Goal: Task Accomplishment & Management: Use online tool/utility

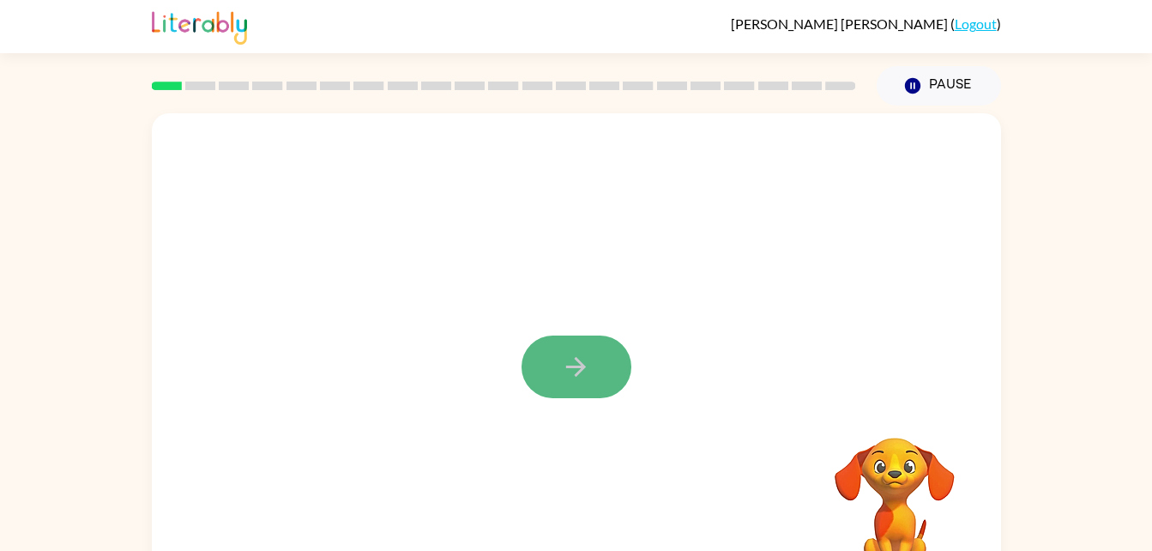
click at [629, 373] on button "button" at bounding box center [577, 366] width 110 height 63
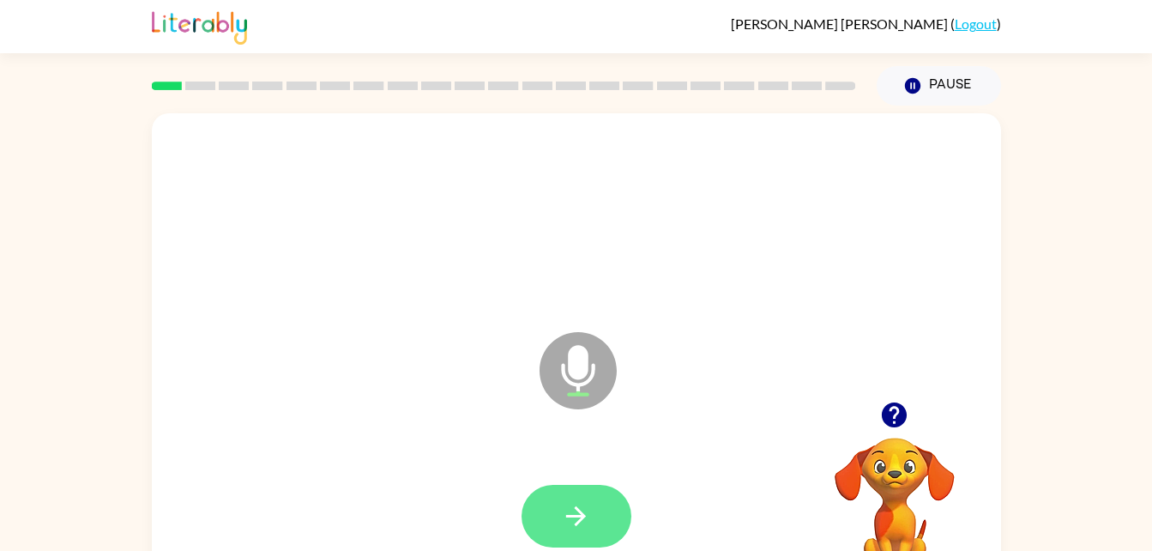
click at [560, 511] on button "button" at bounding box center [577, 516] width 110 height 63
click at [586, 522] on icon "button" at bounding box center [576, 516] width 30 height 30
click at [573, 531] on button "button" at bounding box center [577, 516] width 110 height 63
click at [581, 545] on button "button" at bounding box center [577, 516] width 110 height 63
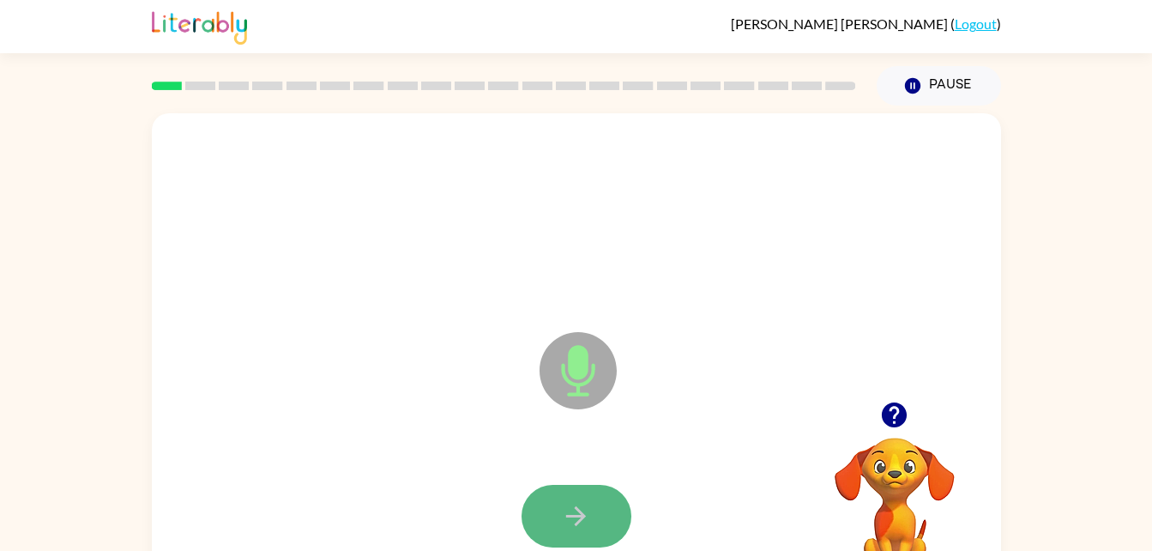
click at [579, 520] on icon "button" at bounding box center [576, 516] width 20 height 20
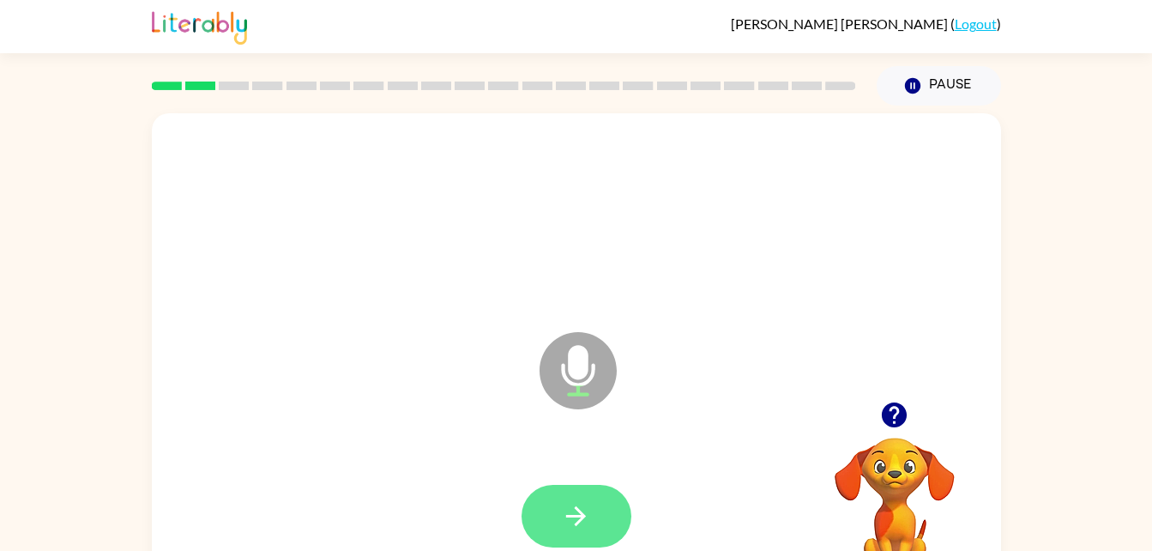
click at [566, 531] on button "button" at bounding box center [577, 516] width 110 height 63
click at [569, 519] on icon "button" at bounding box center [576, 516] width 30 height 30
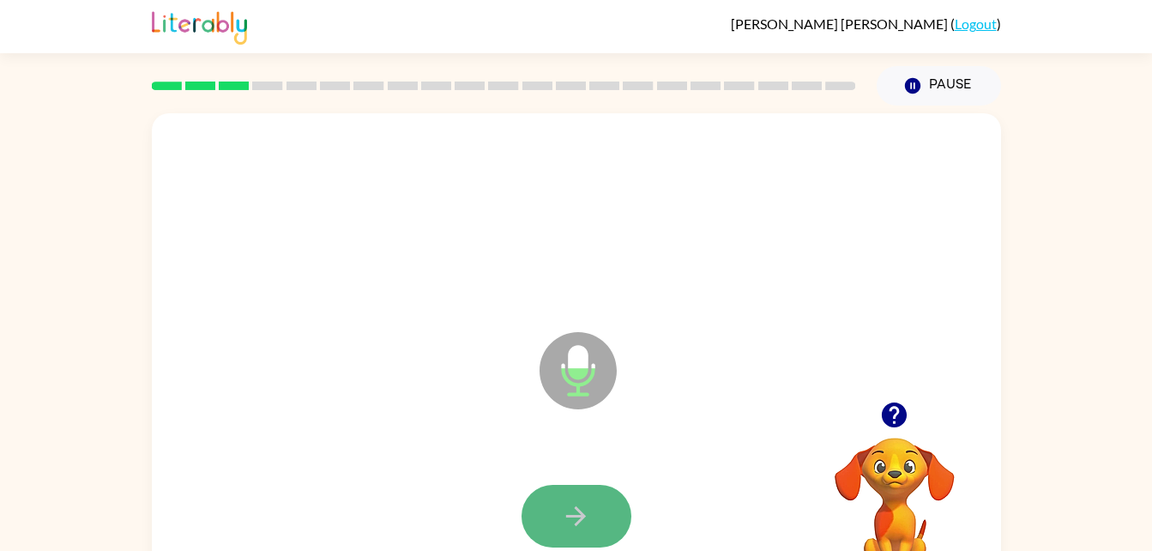
click at [569, 526] on icon "button" at bounding box center [576, 516] width 30 height 30
click at [553, 513] on button "button" at bounding box center [577, 516] width 110 height 63
click at [601, 517] on button "button" at bounding box center [577, 516] width 110 height 63
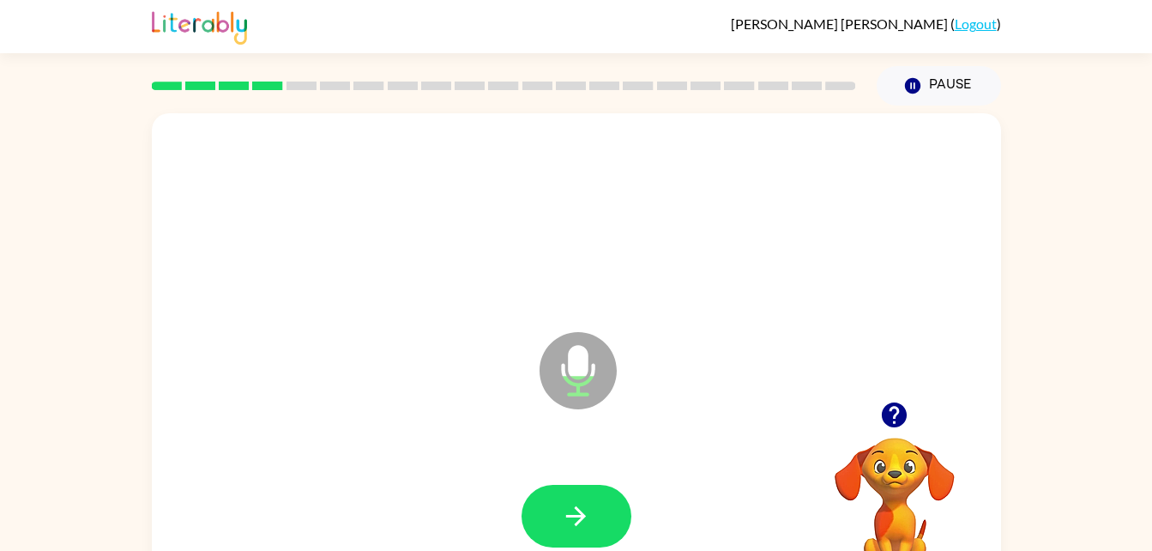
click at [601, 514] on button "button" at bounding box center [577, 516] width 110 height 63
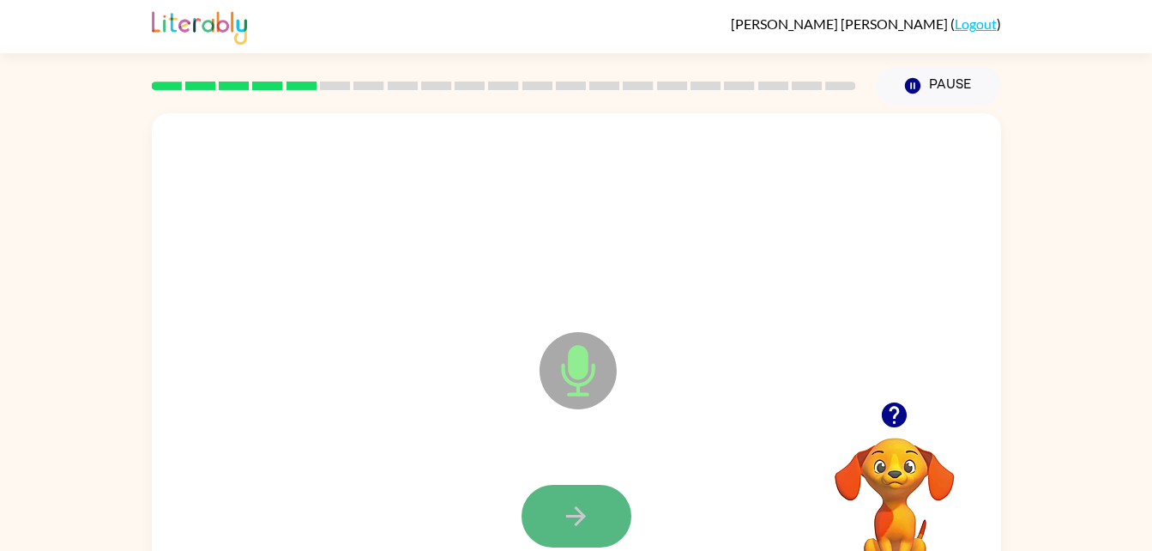
click at [579, 513] on icon "button" at bounding box center [576, 516] width 30 height 30
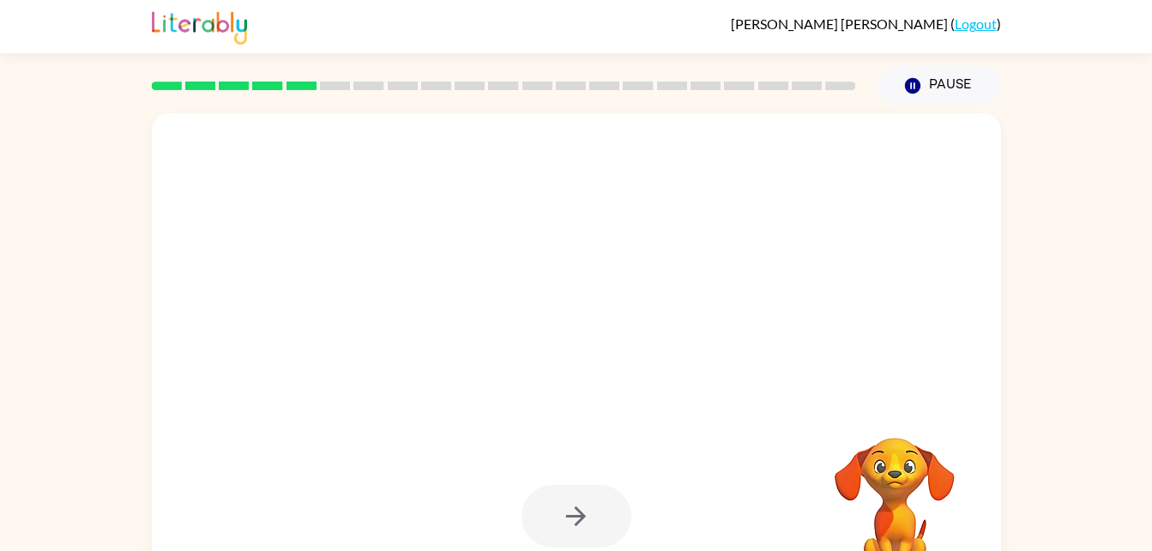
drag, startPoint x: 380, startPoint y: 408, endPoint x: 647, endPoint y: 380, distance: 268.2
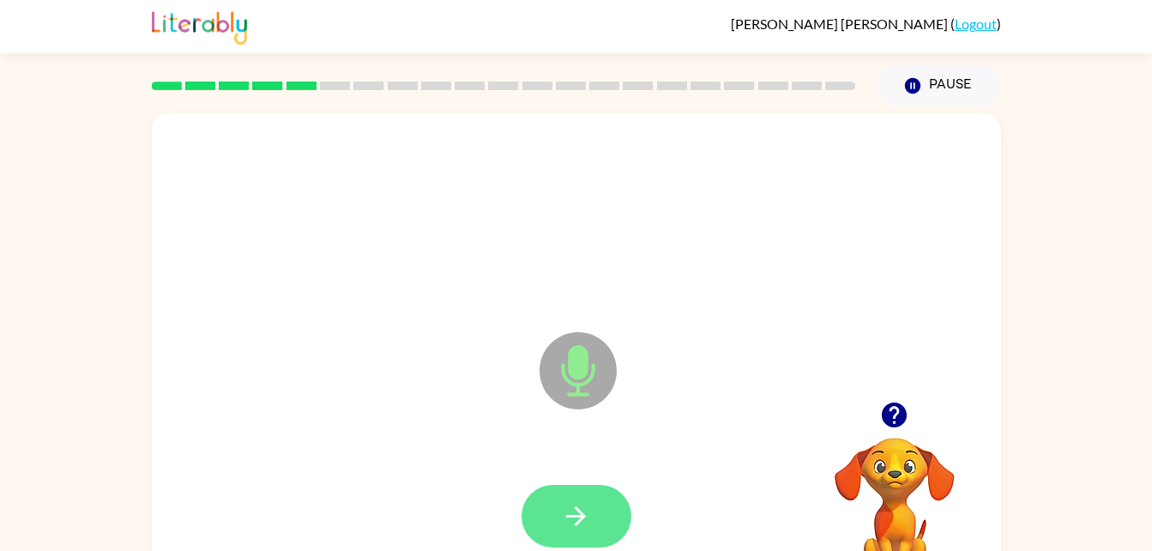
click at [568, 528] on icon "button" at bounding box center [576, 516] width 30 height 30
click at [592, 515] on button "button" at bounding box center [577, 516] width 110 height 63
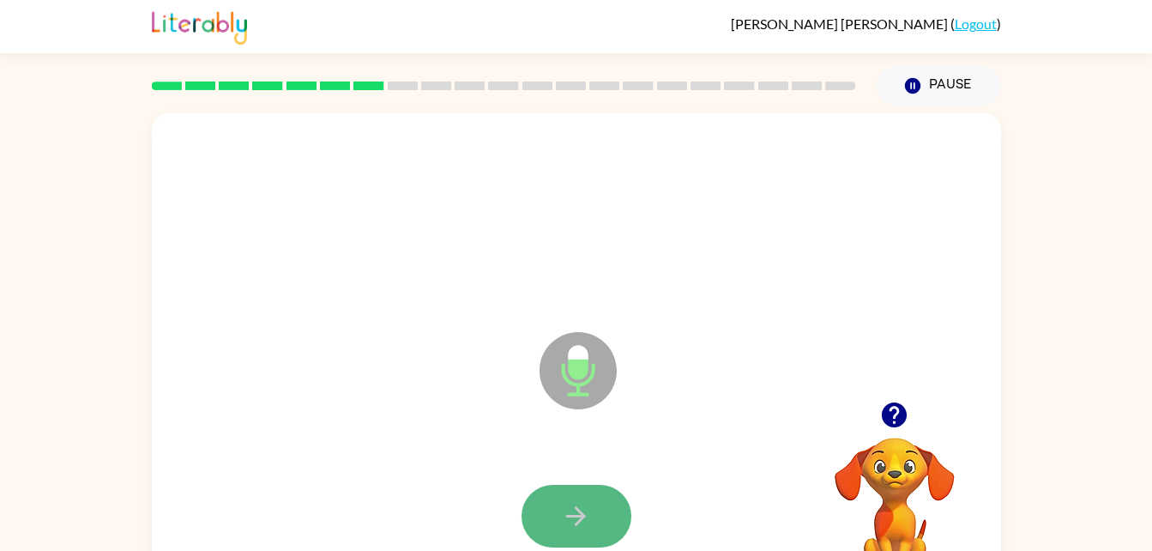
click at [565, 528] on icon "button" at bounding box center [576, 516] width 30 height 30
click at [594, 515] on button "button" at bounding box center [577, 516] width 110 height 63
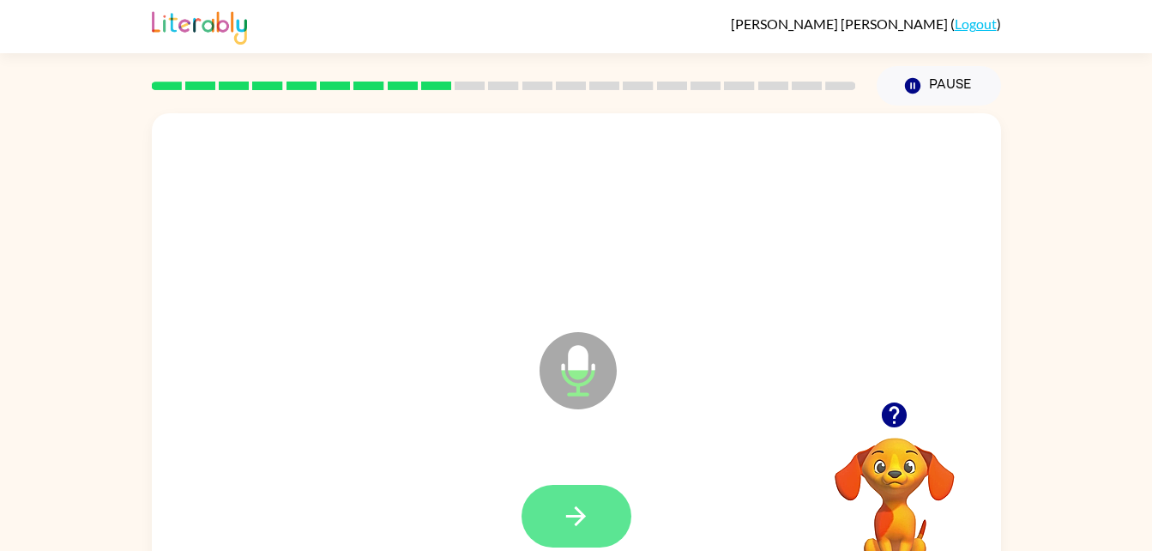
click at [563, 513] on icon "button" at bounding box center [576, 516] width 30 height 30
drag, startPoint x: 563, startPoint y: 513, endPoint x: 545, endPoint y: 519, distance: 19.0
click at [545, 519] on button "button" at bounding box center [577, 516] width 110 height 63
click at [624, 522] on button "button" at bounding box center [577, 516] width 110 height 63
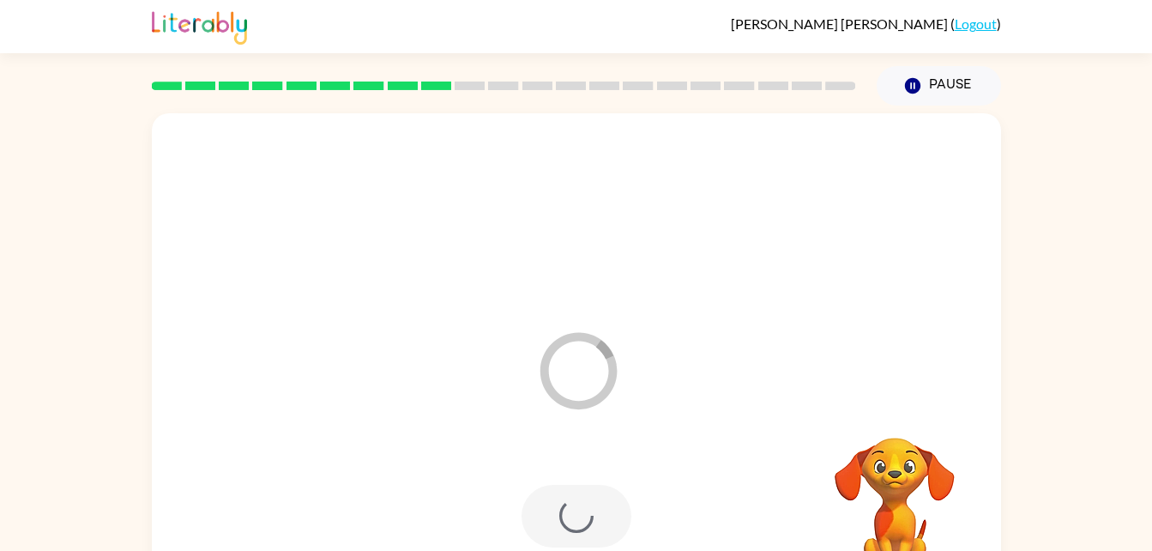
scroll to position [52, 0]
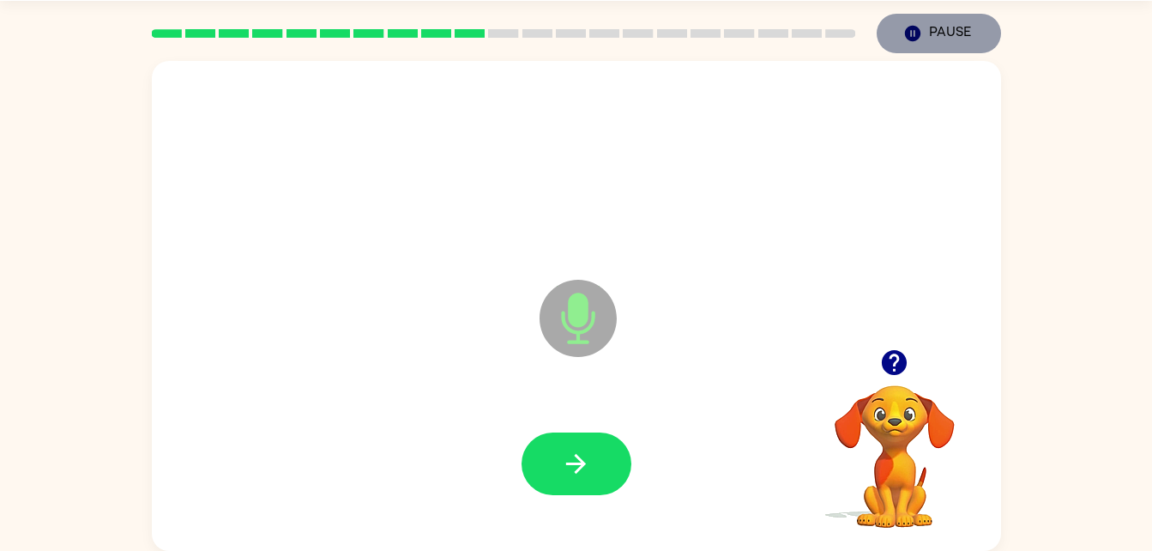
click at [908, 26] on icon "Pause" at bounding box center [912, 33] width 19 height 19
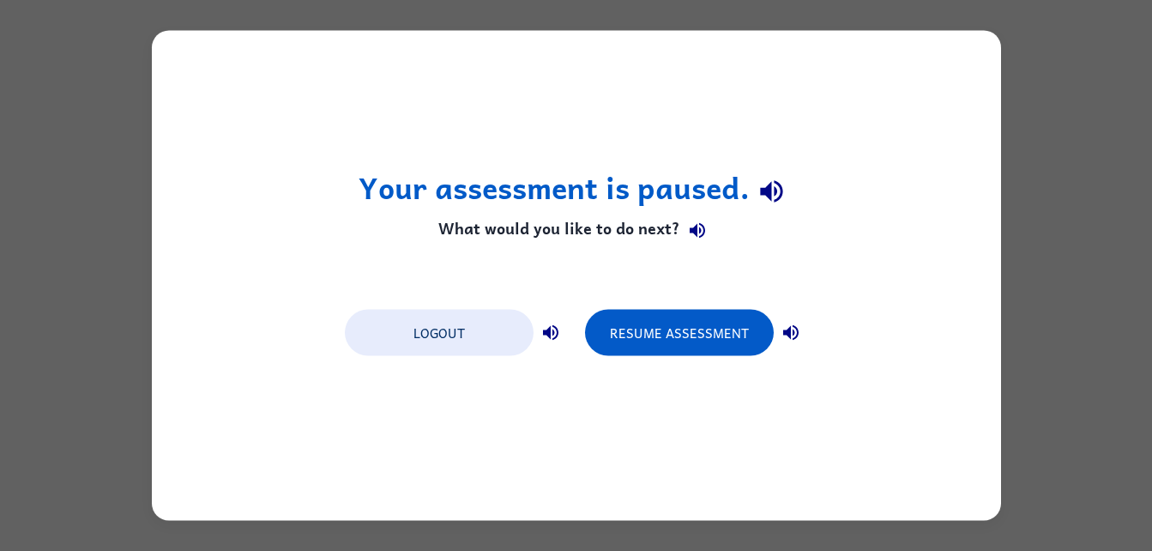
scroll to position [0, 0]
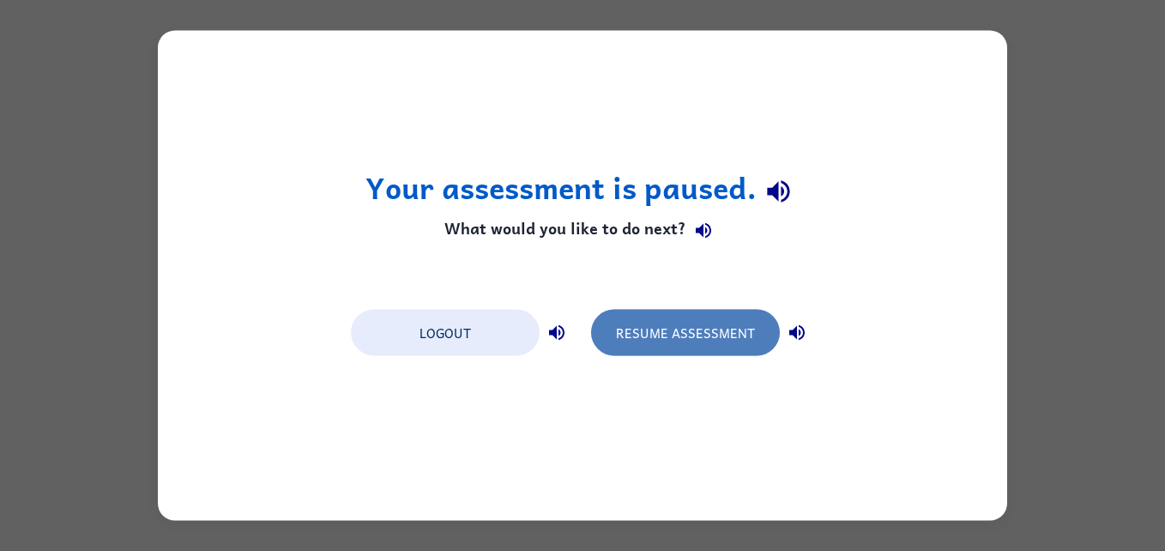
click at [637, 333] on button "Resume Assessment" at bounding box center [685, 333] width 189 height 46
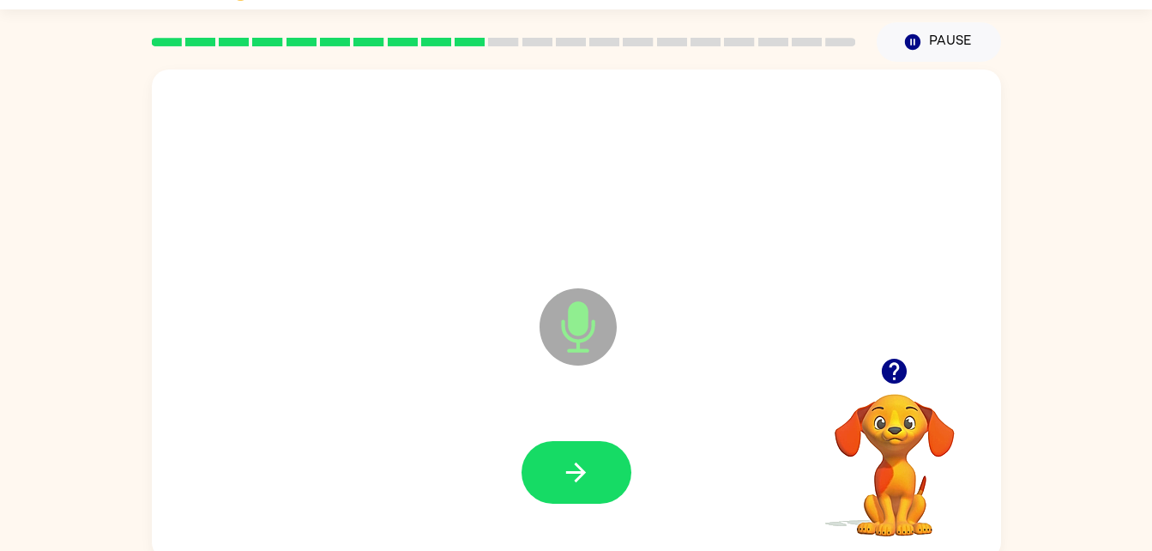
scroll to position [52, 0]
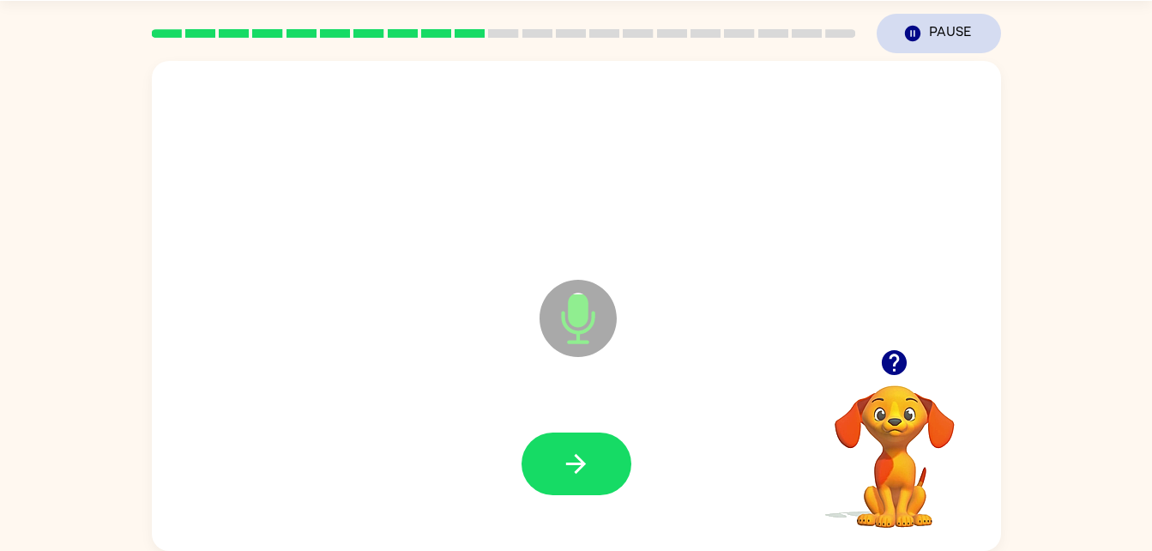
click at [948, 27] on button "Pause Pause" at bounding box center [939, 33] width 124 height 39
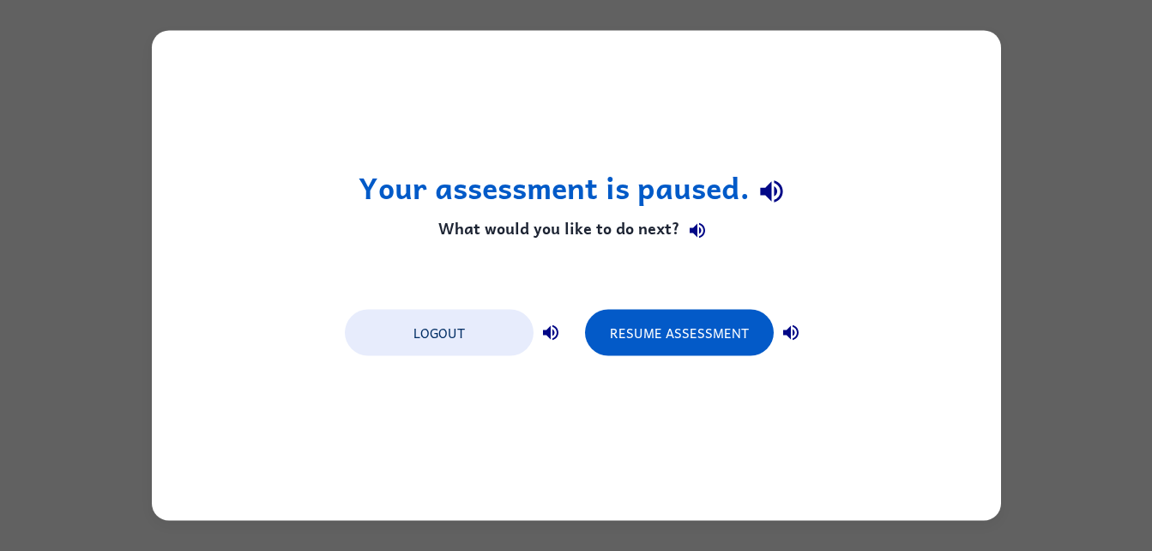
scroll to position [0, 0]
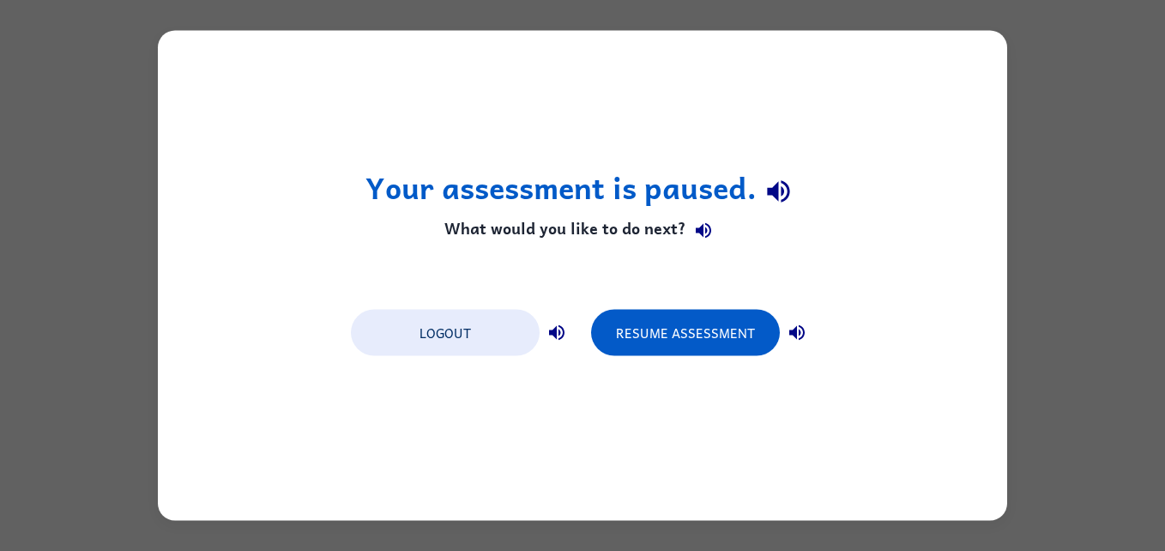
click at [689, 297] on div "Your assessment is paused. What would you like to do next? Logout Resume Assess…" at bounding box center [582, 276] width 849 height 490
click at [679, 332] on button "Resume Assessment" at bounding box center [685, 333] width 189 height 46
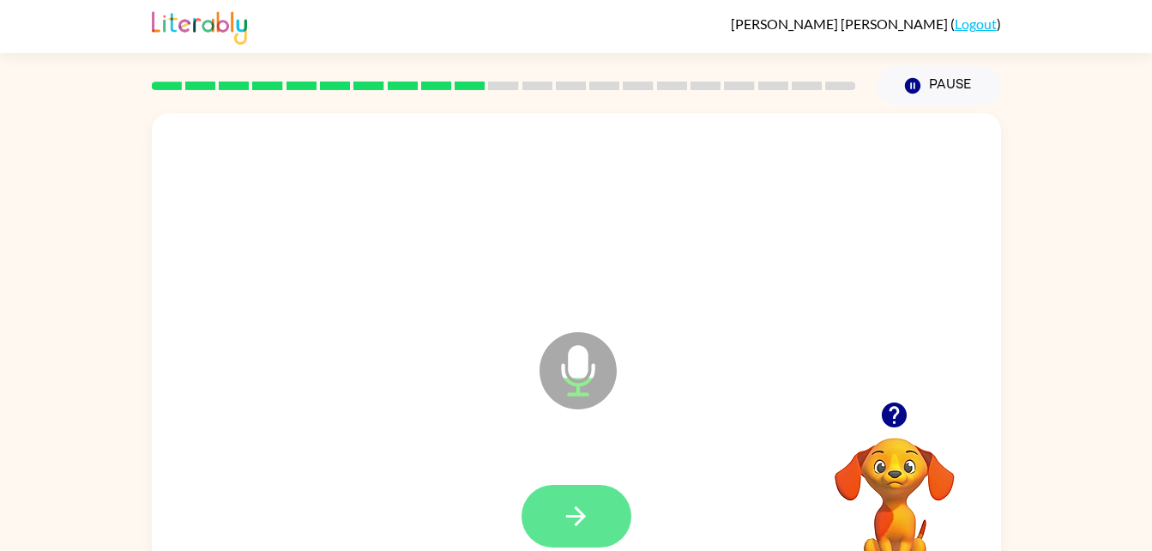
click at [570, 536] on button "button" at bounding box center [577, 516] width 110 height 63
click at [597, 513] on button "button" at bounding box center [577, 516] width 110 height 63
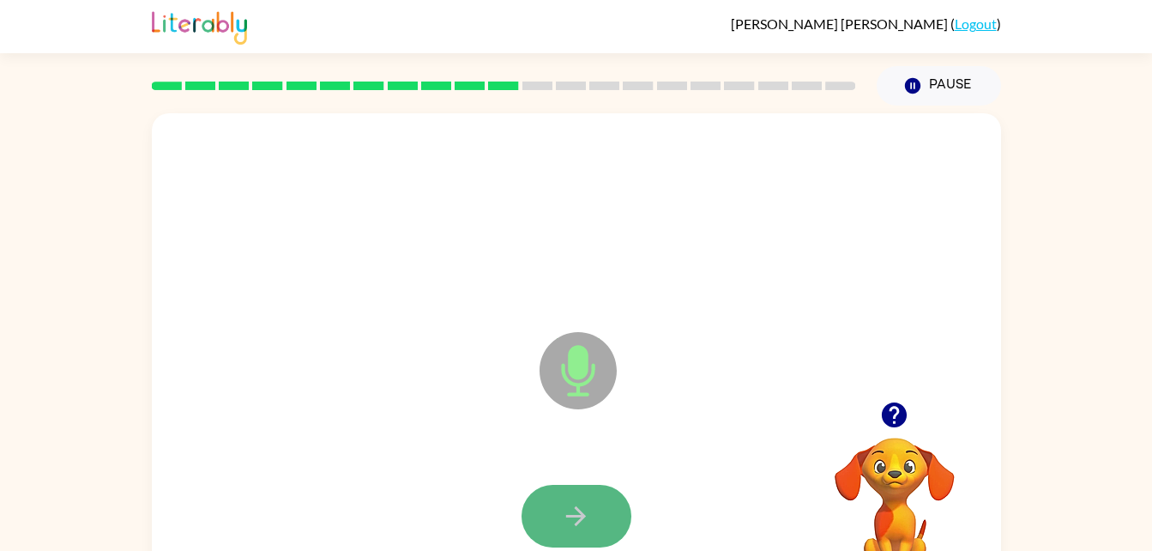
click at [562, 505] on icon "button" at bounding box center [576, 516] width 30 height 30
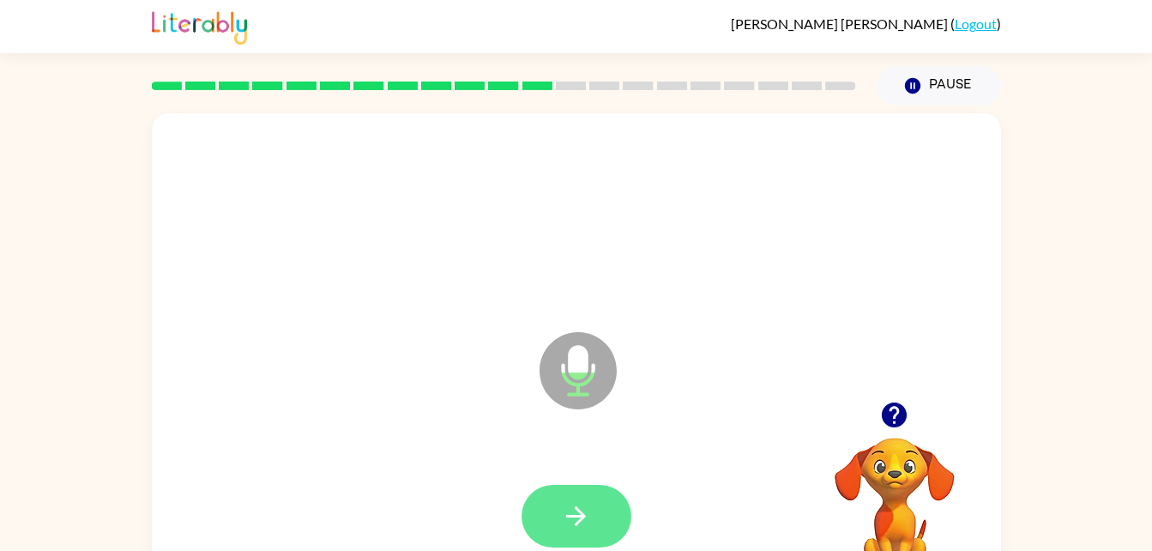
click at [565, 509] on icon "button" at bounding box center [576, 516] width 30 height 30
click at [591, 513] on button "button" at bounding box center [577, 516] width 110 height 63
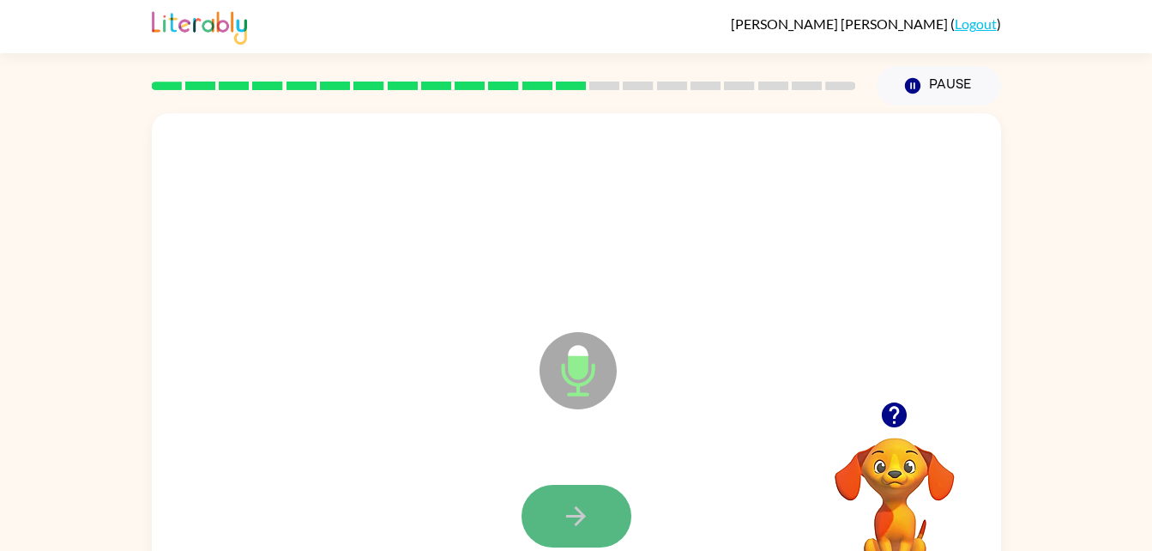
click at [559, 498] on button "button" at bounding box center [577, 516] width 110 height 63
click at [574, 488] on button "button" at bounding box center [577, 516] width 110 height 63
click at [562, 491] on button "button" at bounding box center [577, 516] width 110 height 63
click at [579, 499] on button "button" at bounding box center [577, 516] width 110 height 63
click at [592, 513] on button "button" at bounding box center [577, 516] width 110 height 63
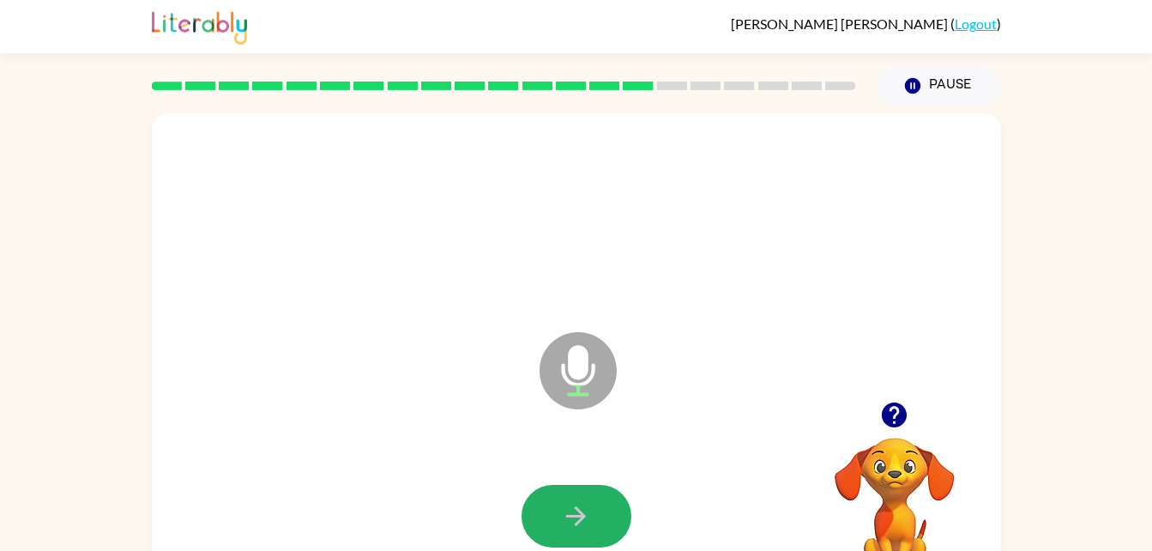
click at [596, 510] on button "button" at bounding box center [577, 516] width 110 height 63
click at [589, 511] on icon "button" at bounding box center [576, 516] width 30 height 30
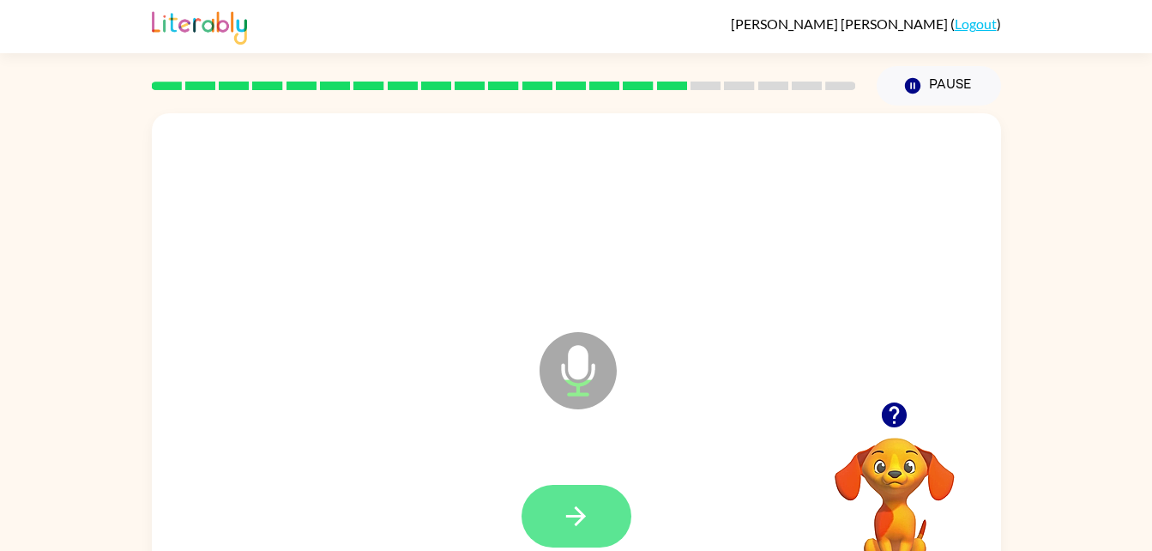
click at [601, 511] on button "button" at bounding box center [577, 516] width 110 height 63
click at [569, 509] on icon "button" at bounding box center [576, 516] width 30 height 30
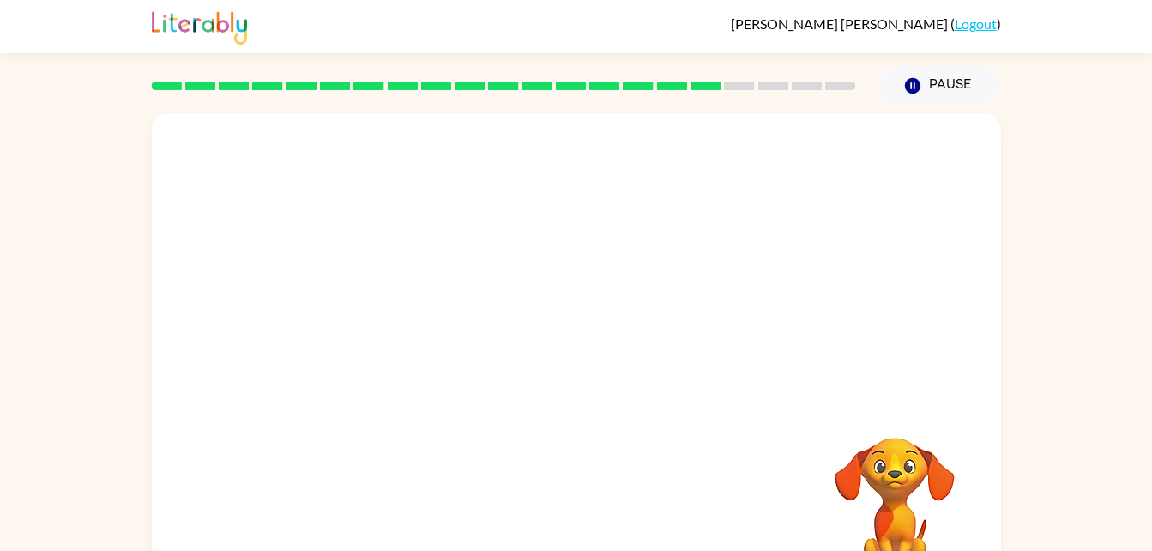
scroll to position [1, 0]
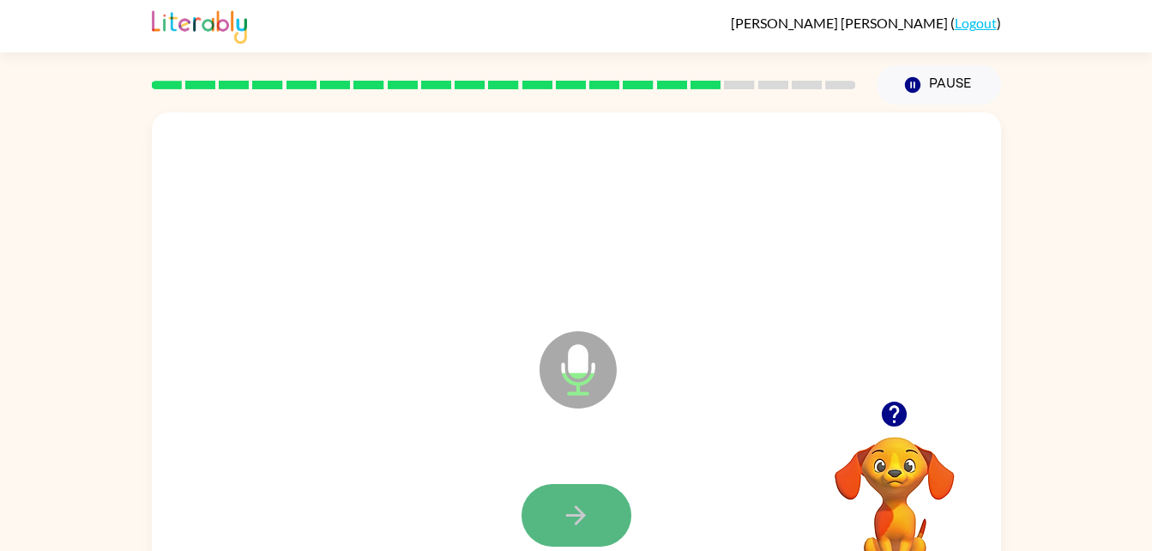
drag, startPoint x: 578, startPoint y: 494, endPoint x: 595, endPoint y: 510, distance: 23.1
click at [595, 510] on button "button" at bounding box center [577, 515] width 110 height 63
click at [592, 503] on button "button" at bounding box center [577, 515] width 110 height 63
click at [581, 510] on icon "button" at bounding box center [576, 515] width 30 height 30
click at [579, 510] on div at bounding box center [577, 515] width 110 height 63
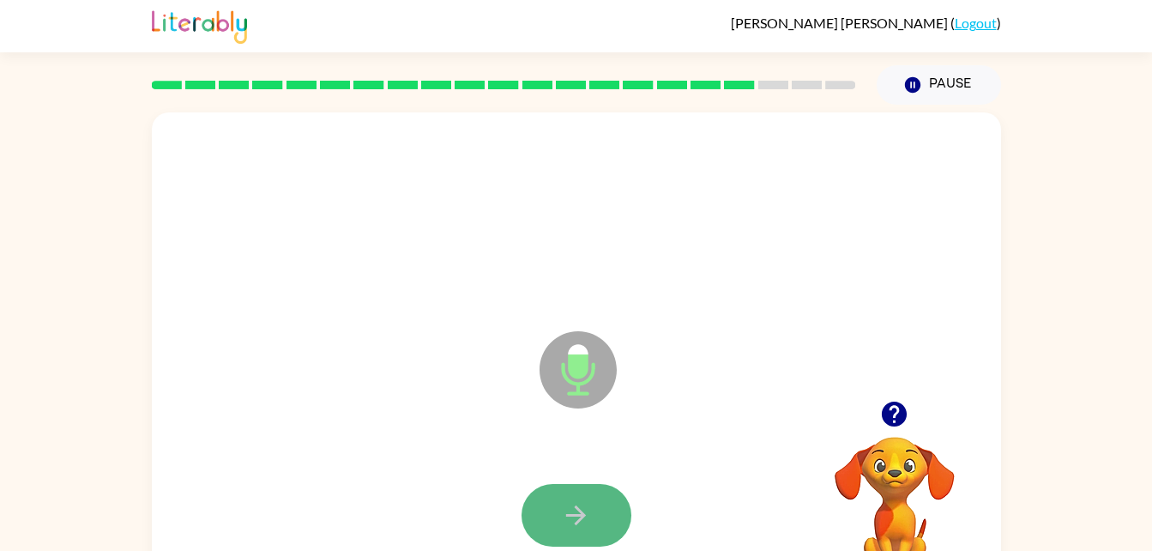
click at [590, 520] on icon "button" at bounding box center [576, 515] width 30 height 30
click at [573, 519] on icon "button" at bounding box center [576, 515] width 30 height 30
click at [578, 500] on icon "button" at bounding box center [576, 515] width 30 height 30
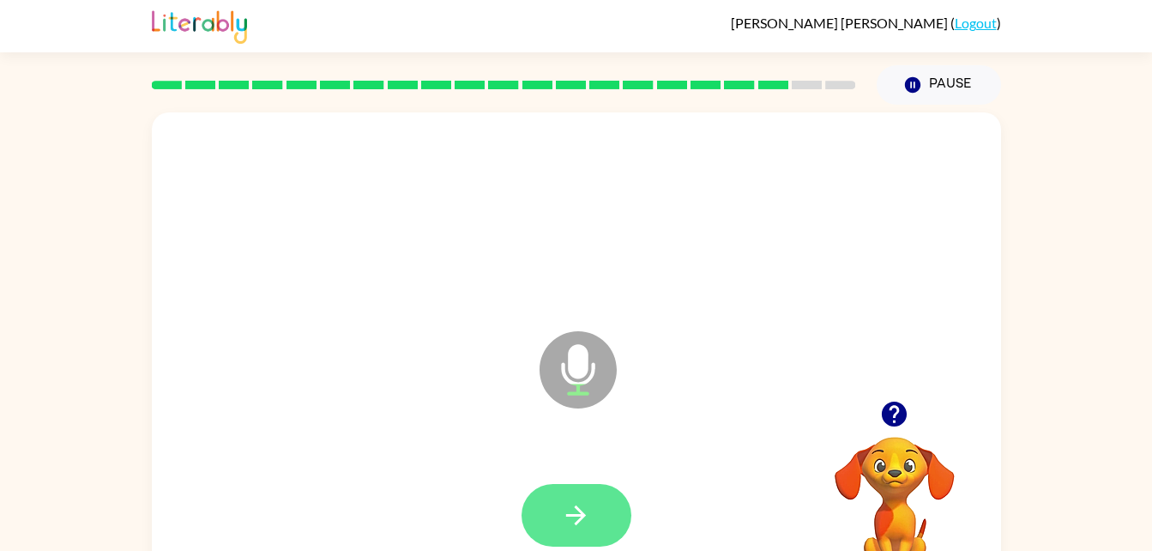
click at [531, 493] on button "button" at bounding box center [577, 515] width 110 height 63
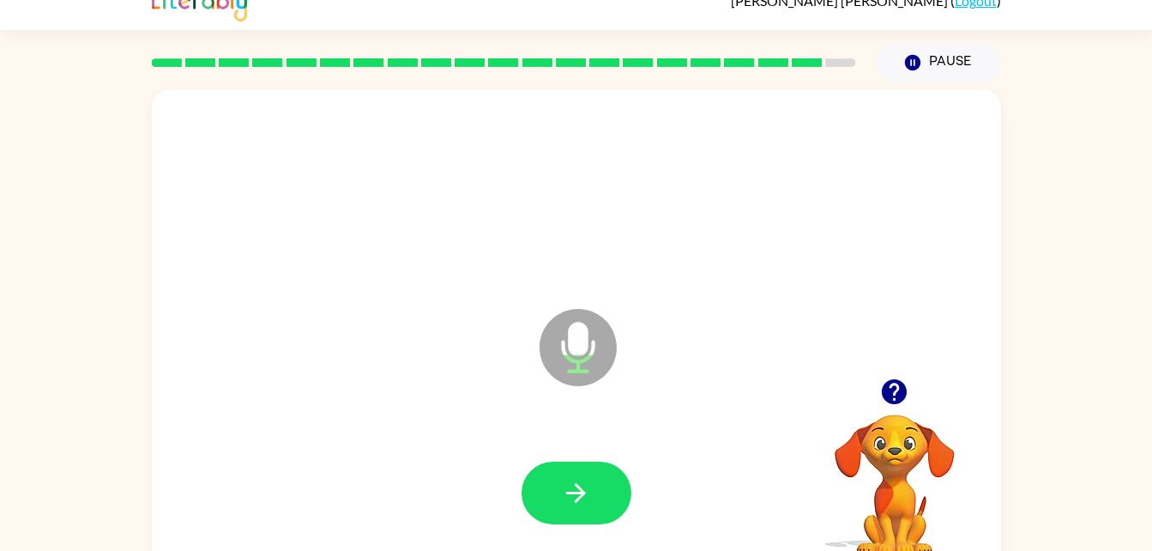
scroll to position [17, 0]
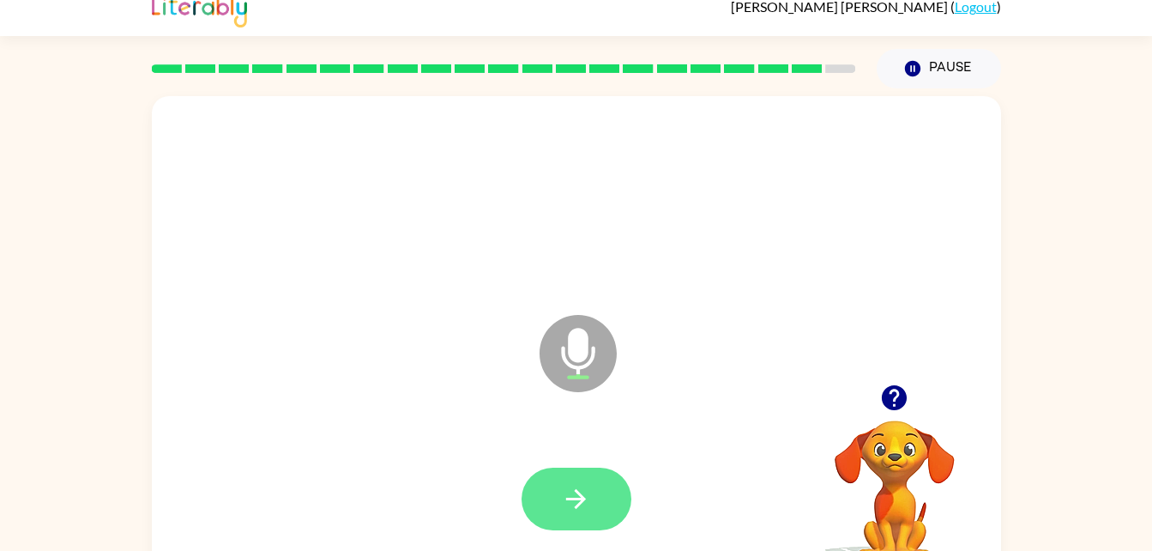
click at [571, 495] on icon "button" at bounding box center [576, 499] width 30 height 30
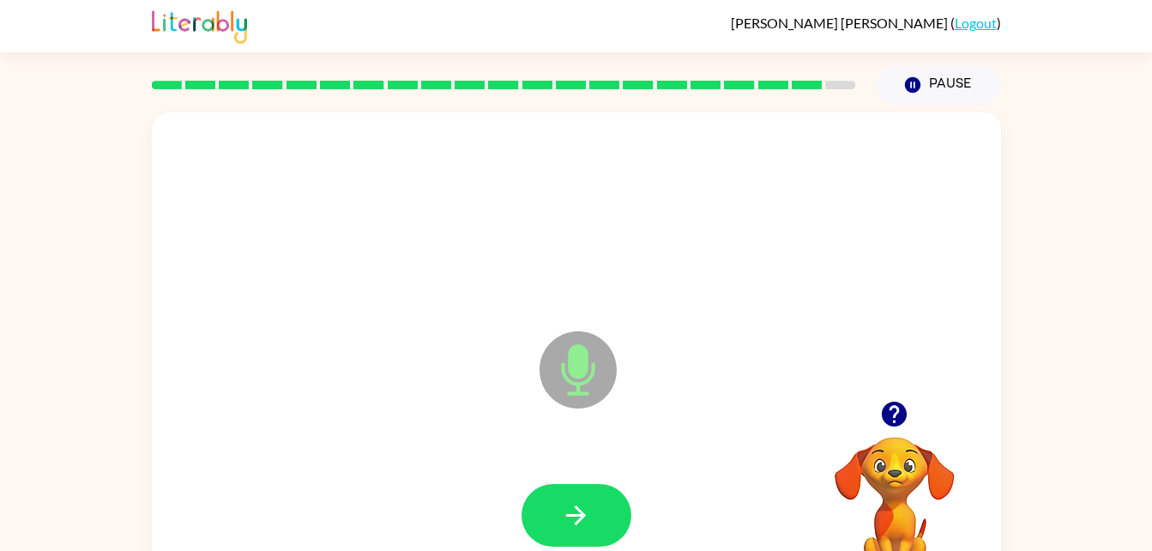
scroll to position [0, 0]
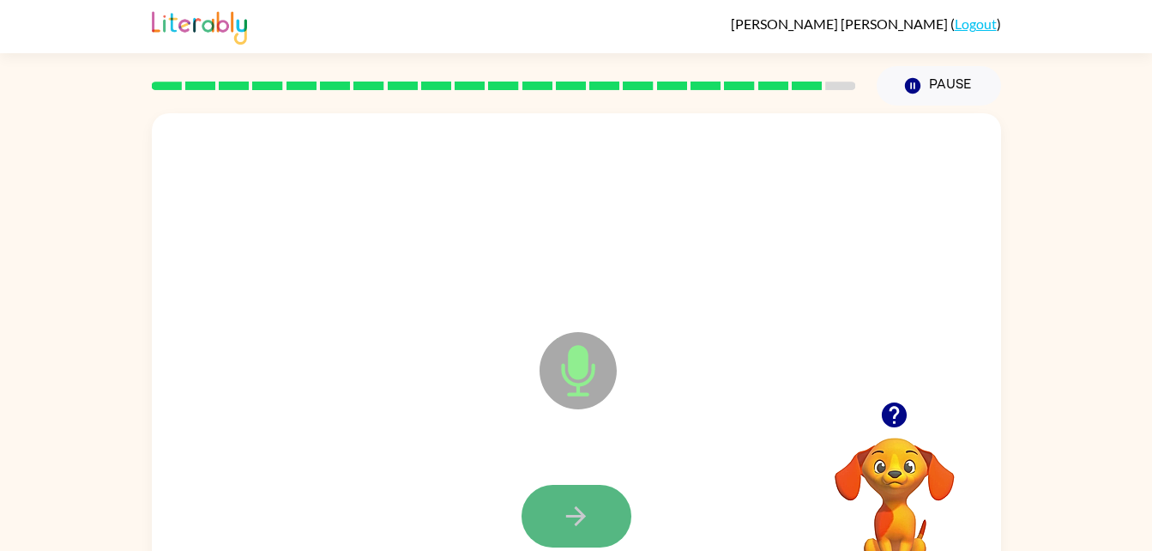
click at [589, 517] on icon "button" at bounding box center [576, 516] width 30 height 30
